Goal: Task Accomplishment & Management: Use online tool/utility

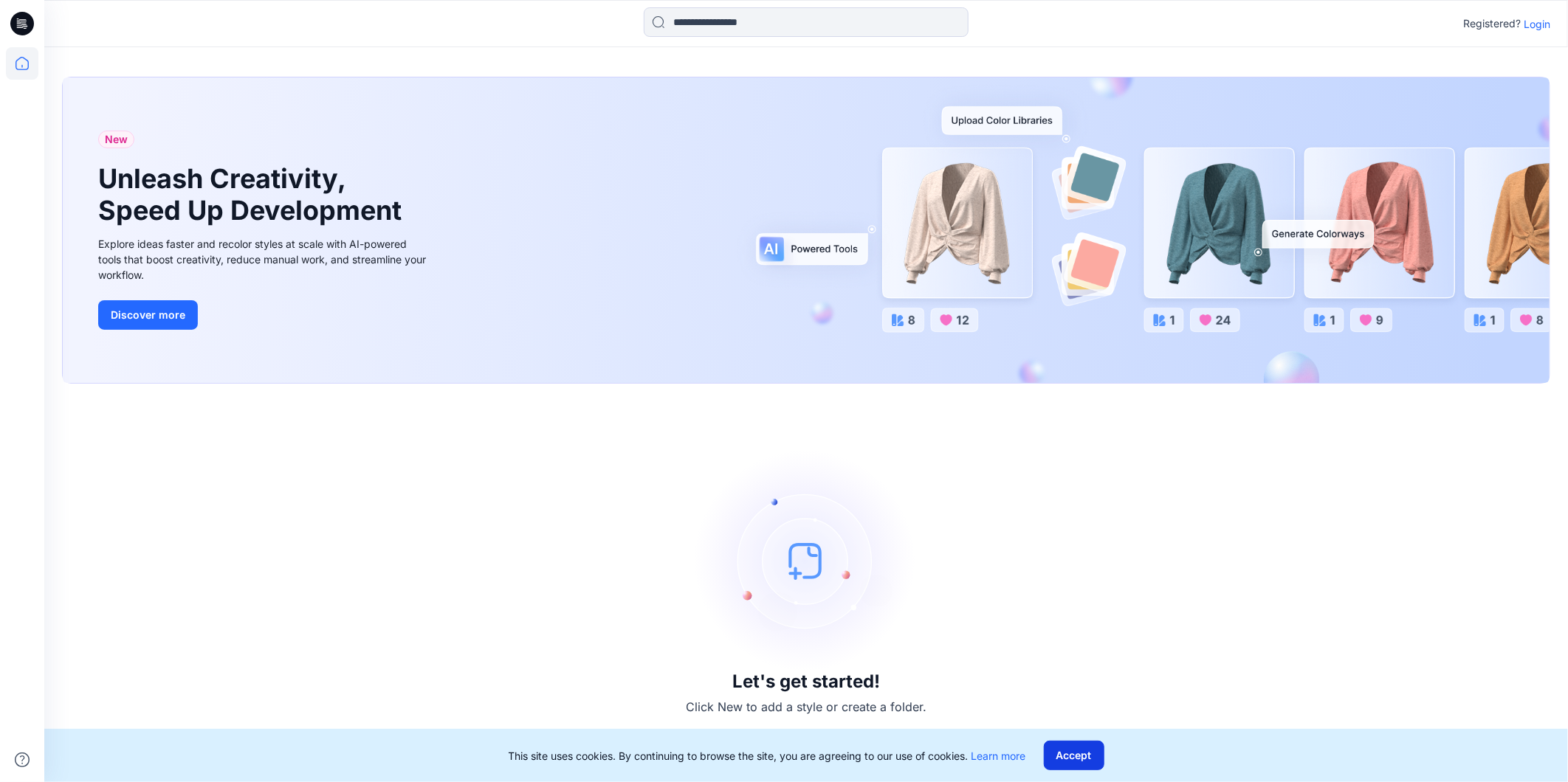
click at [1079, 512] on button "Accept" at bounding box center [1074, 756] width 60 height 29
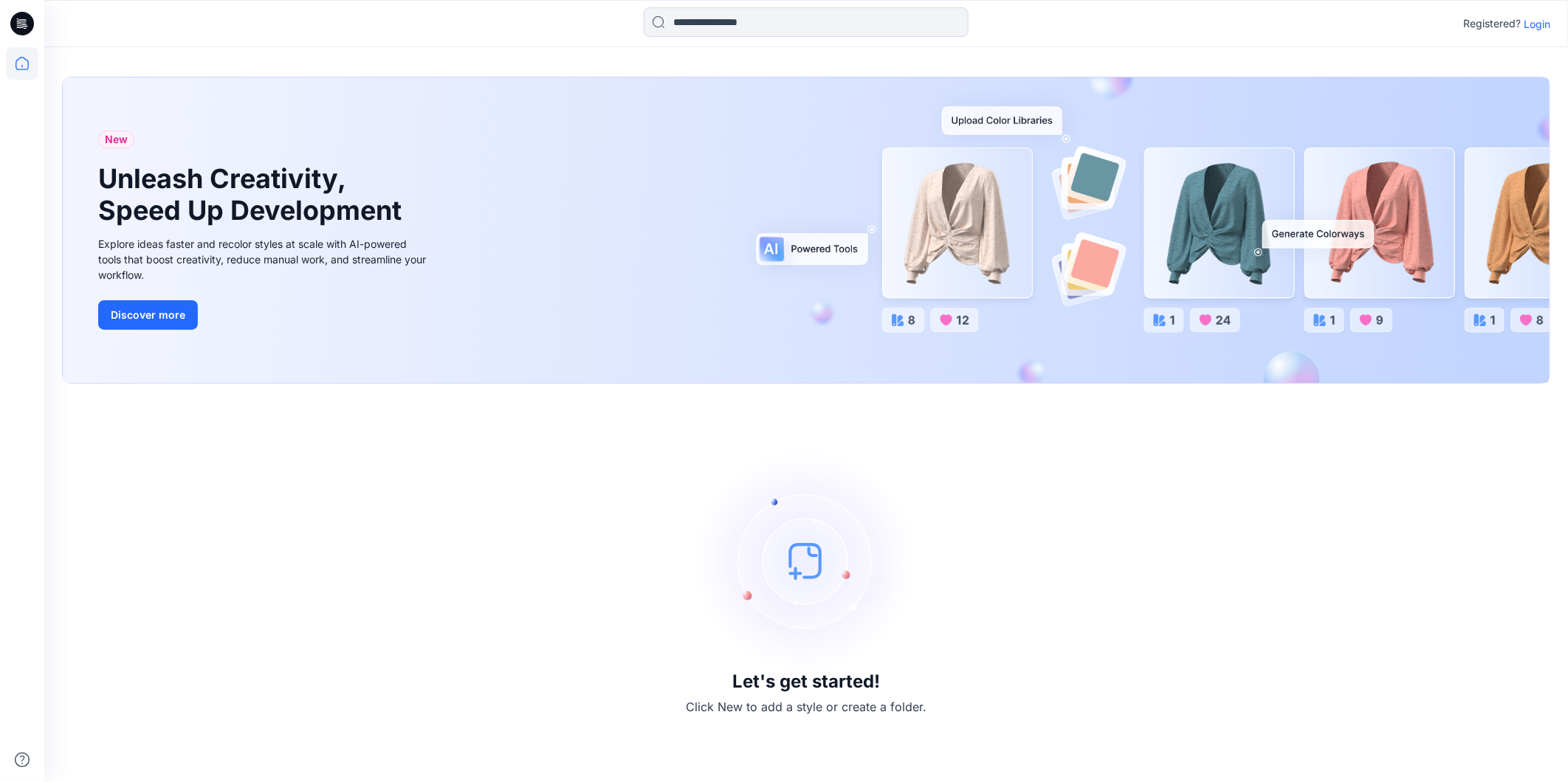
click at [1091, 22] on p "Login" at bounding box center [1537, 24] width 26 height 16
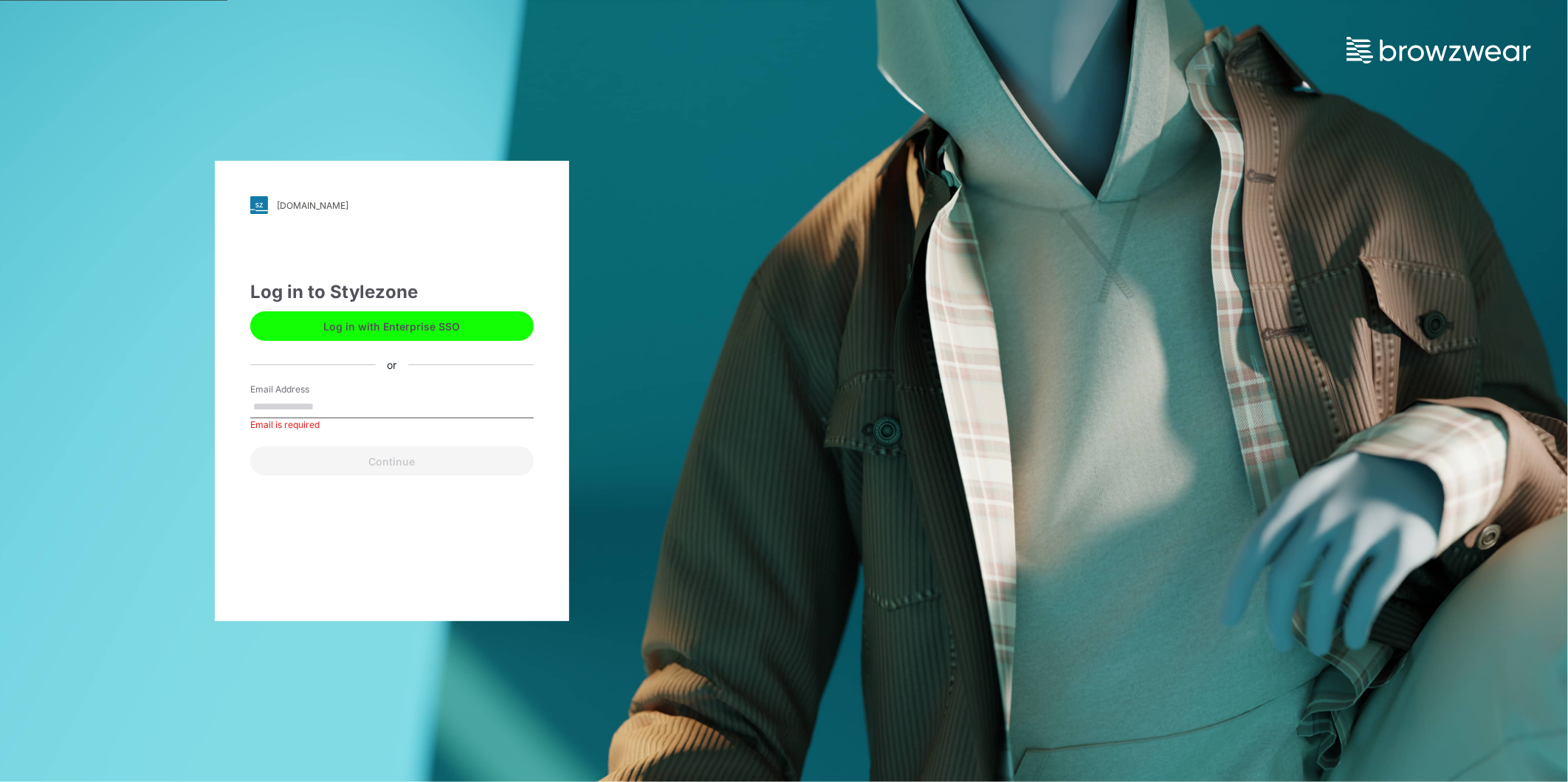
click at [286, 360] on div "Log in to Stylezone Log in with Enterprise SSO or Email Address Email is requir…" at bounding box center [392, 377] width 284 height 197
click at [240, 357] on div "[DOMAIN_NAME] Loading... Log in to Stylezone Log in with Enterprise SSO or Emai…" at bounding box center [391, 391] width 354 height 460
click at [258, 401] on input "Email Address" at bounding box center [392, 407] width 284 height 22
type input "**********"
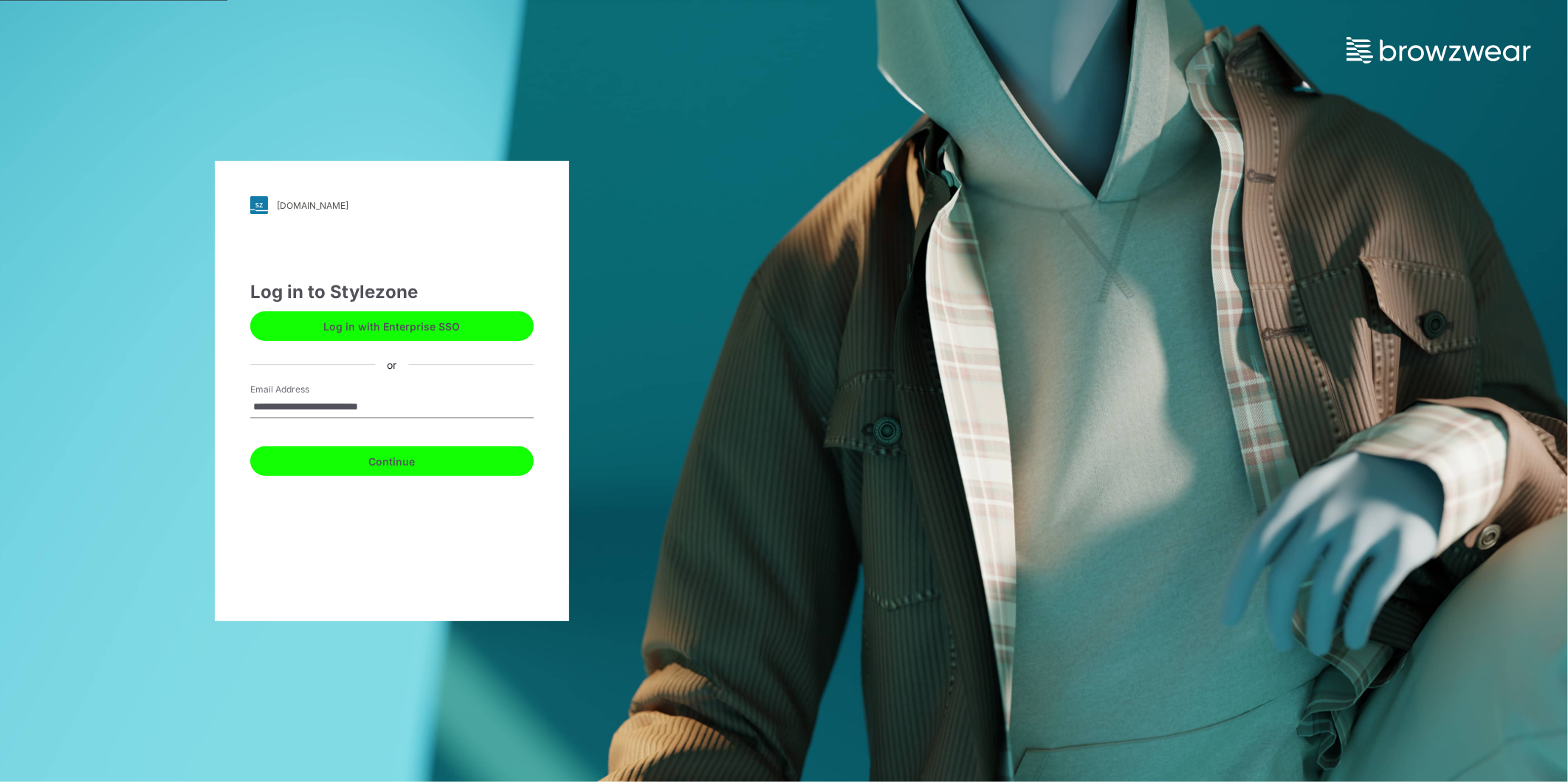
click at [375, 463] on button "Continue" at bounding box center [392, 461] width 284 height 29
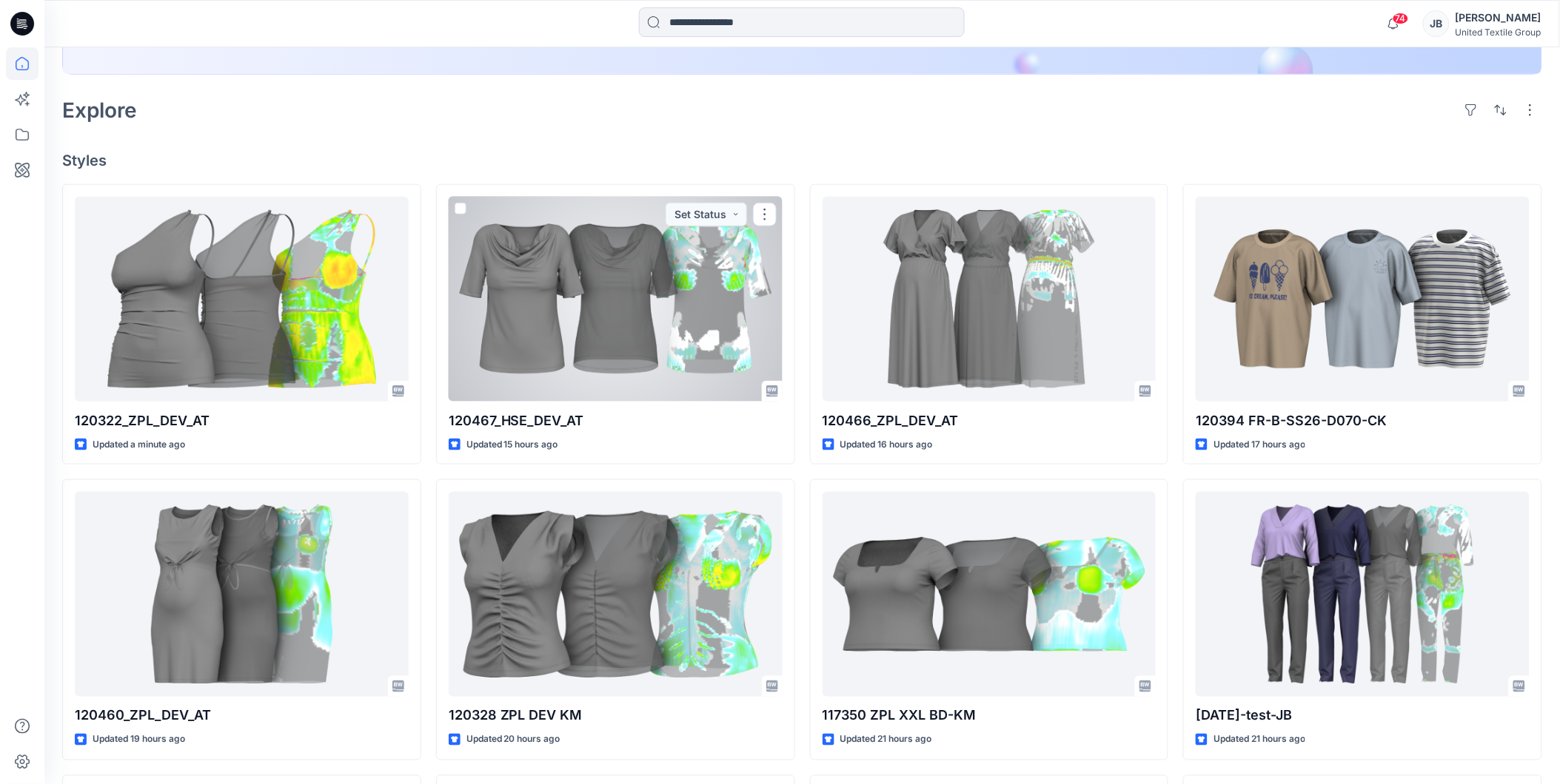
scroll to position [329, 0]
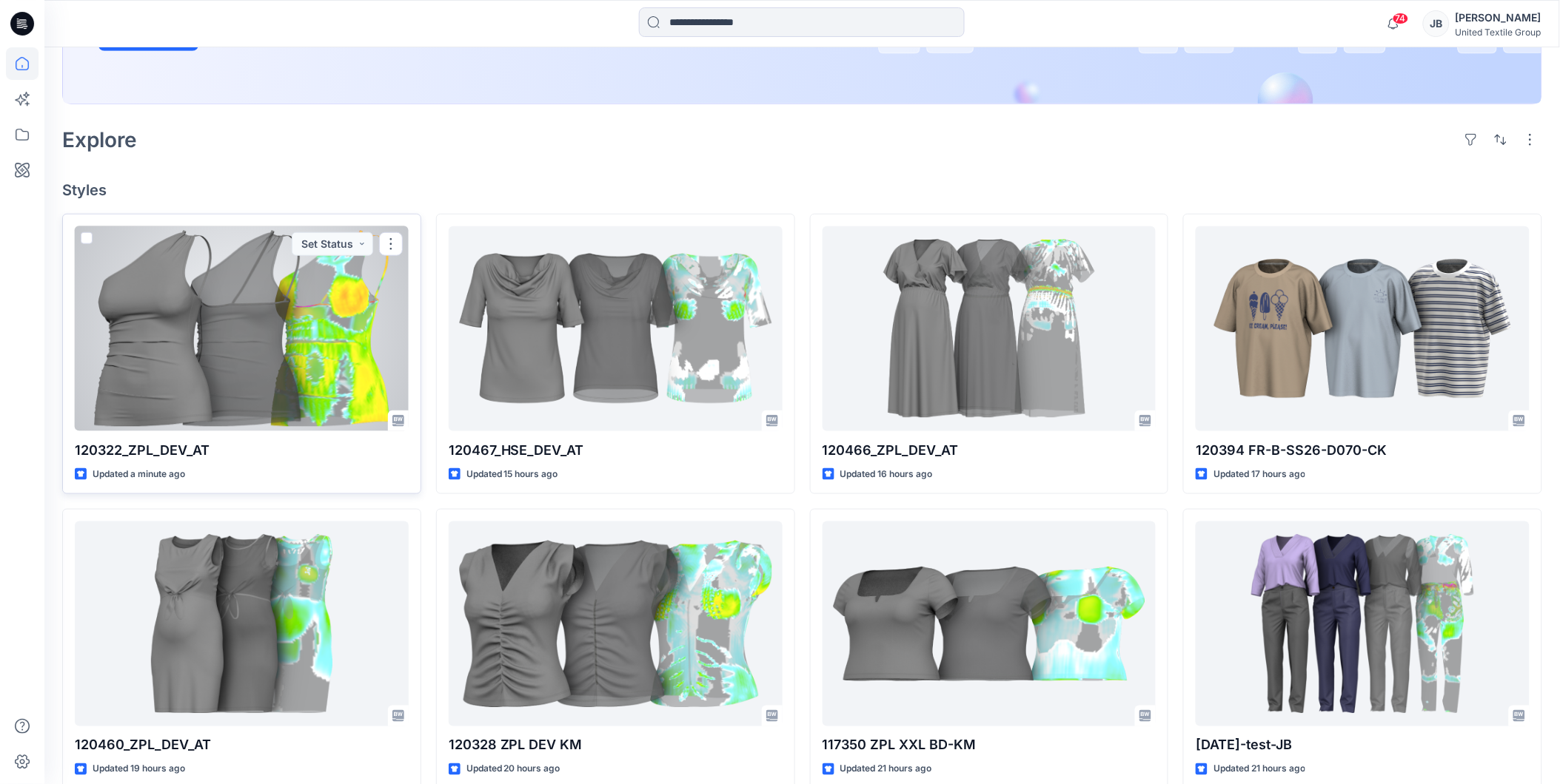
click at [254, 323] on div at bounding box center [241, 329] width 333 height 205
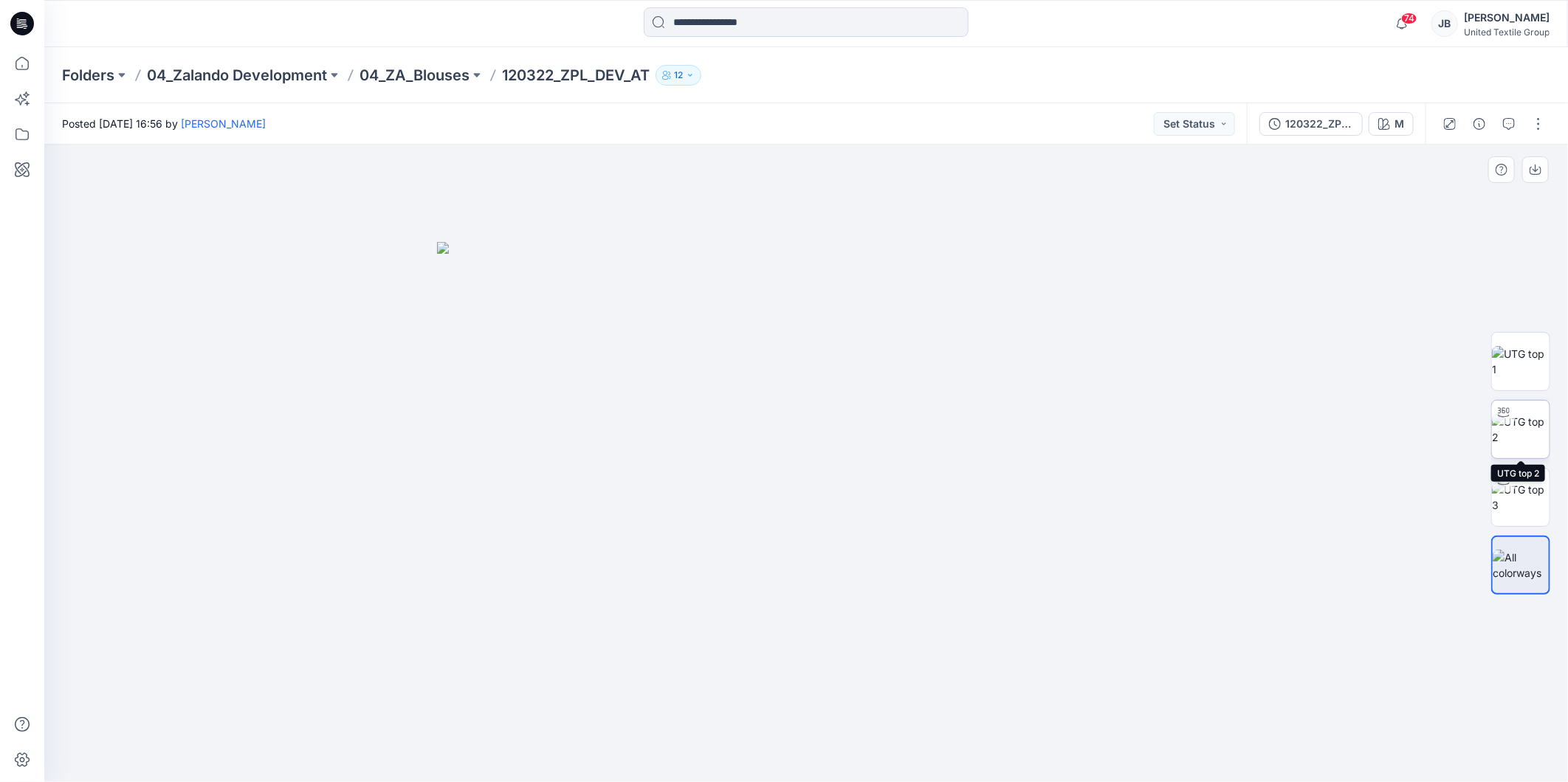
click at [1518, 429] on img at bounding box center [1521, 429] width 57 height 31
drag, startPoint x: 802, startPoint y: 760, endPoint x: 415, endPoint y: 733, distance: 387.9
click at [415, 733] on div at bounding box center [806, 463] width 1524 height 638
click at [17, 23] on icon at bounding box center [22, 23] width 23 height 23
